Goal: Obtain resource: Download file/media

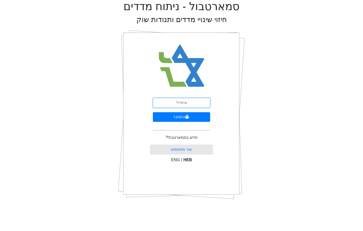
click at [194, 101] on input "email" at bounding box center [181, 103] width 57 height 10
type input "A"
type input "ש"
type input "[EMAIL_ADDRESS][DOMAIN_NAME]"
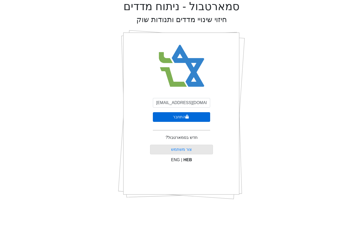
click at [187, 115] on icon "submit" at bounding box center [187, 117] width 4 height 4
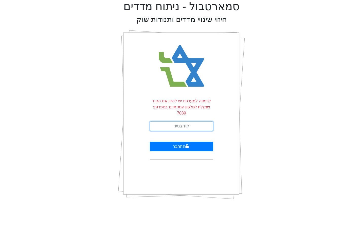
click at [187, 121] on input "text" at bounding box center [181, 126] width 63 height 10
type input "599846"
click at [150, 141] on button "התחבר" at bounding box center [181, 146] width 63 height 10
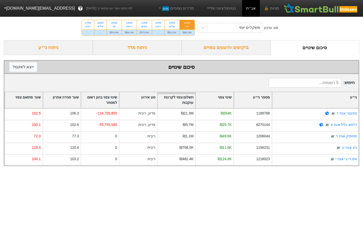
click at [220, 46] on div "ביקושים והיצעים צפויים" at bounding box center [225, 47] width 89 height 15
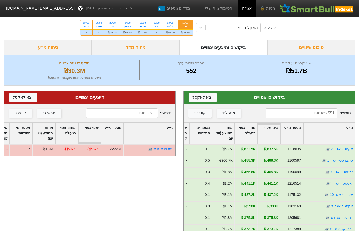
click at [204, 135] on div "מספר ימי התכסות" at bounding box center [200, 132] width 22 height 21
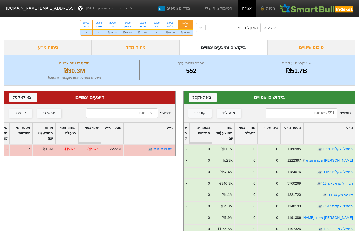
click at [205, 134] on div "מספר ימי התכסות" at bounding box center [200, 132] width 22 height 21
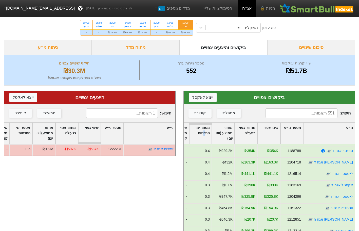
scroll to position [101, 0]
click at [142, 29] on div "21/08 חמישי" at bounding box center [142, 24] width 15 height 9
click at [142, 23] on input "21/08 חמישי ₪73.9M" at bounding box center [141, 21] width 3 height 3
radio input "true"
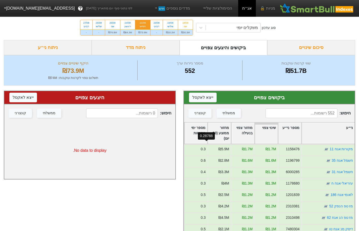
click at [200, 134] on div "0.28788" at bounding box center [206, 135] width 17 height 7
click at [200, 128] on div "מספר ימי התכסות" at bounding box center [196, 132] width 23 height 21
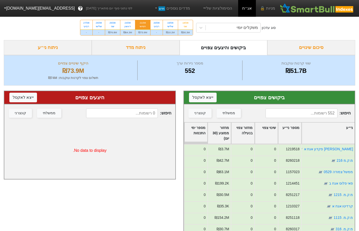
click at [200, 128] on div "מספר ימי התכסות" at bounding box center [196, 132] width 23 height 21
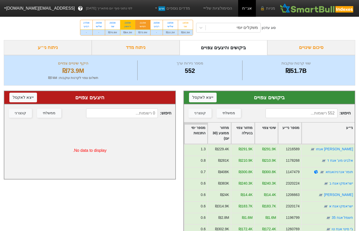
click at [130, 21] on div "24/08 ראשון" at bounding box center [127, 24] width 15 height 9
click at [128, 21] on input "24/08 ראשון ₪64.3M" at bounding box center [125, 21] width 3 height 3
radio input "true"
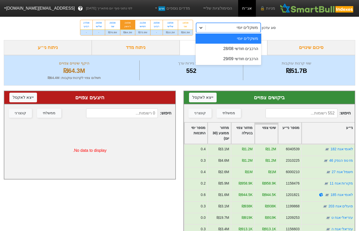
click at [201, 29] on icon at bounding box center [200, 27] width 5 height 5
click at [235, 48] on div "הרכבים חודשי 28/08" at bounding box center [229, 49] width 66 height 10
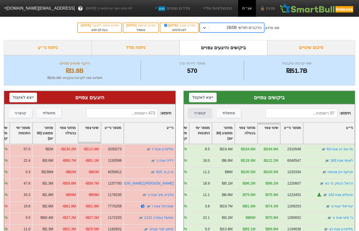
click at [202, 113] on div "קונצרני" at bounding box center [199, 113] width 11 height 6
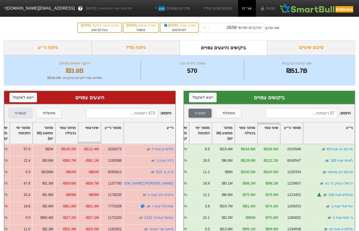
click at [23, 116] on button "קונצרני" at bounding box center [20, 112] width 23 height 9
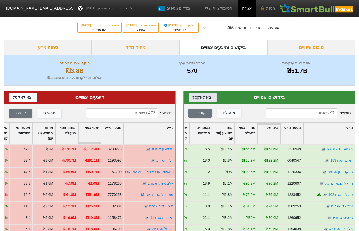
click at [206, 97] on button "ייצא ל אקסל" at bounding box center [203, 98] width 28 height 10
click at [205, 94] on button "ייצא ל אקסל" at bounding box center [203, 98] width 28 height 10
click at [27, 94] on button "ייצא ל אקסל" at bounding box center [23, 98] width 28 height 10
